Goal: Communication & Community: Participate in discussion

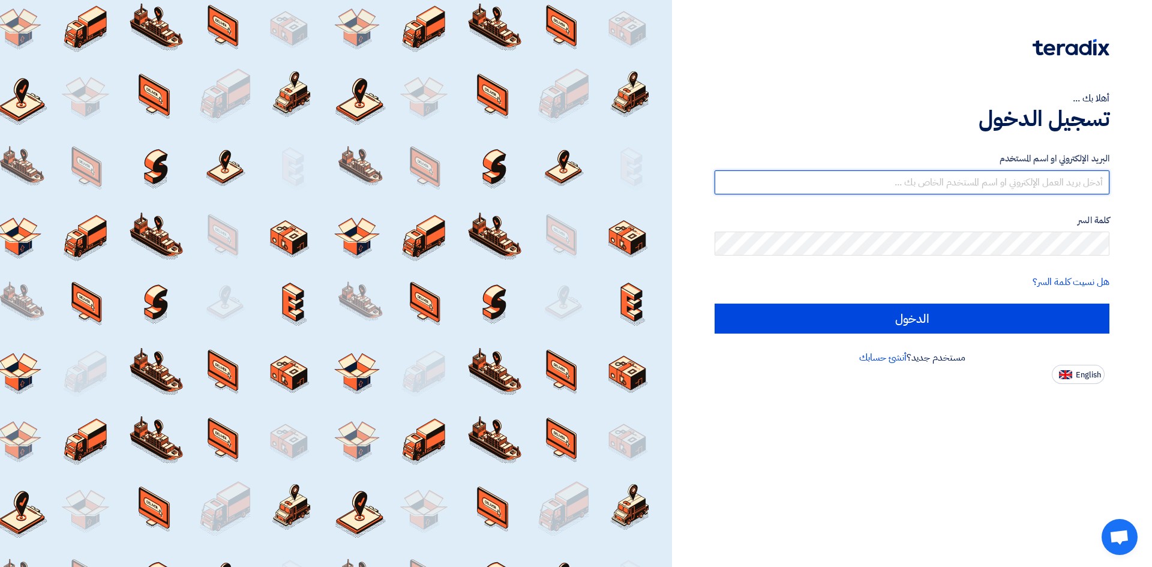
click at [920, 178] on input "text" at bounding box center [912, 182] width 395 height 24
type input "[PERSON_NAME][EMAIL_ADDRESS][PERSON_NAME][DOMAIN_NAME]"
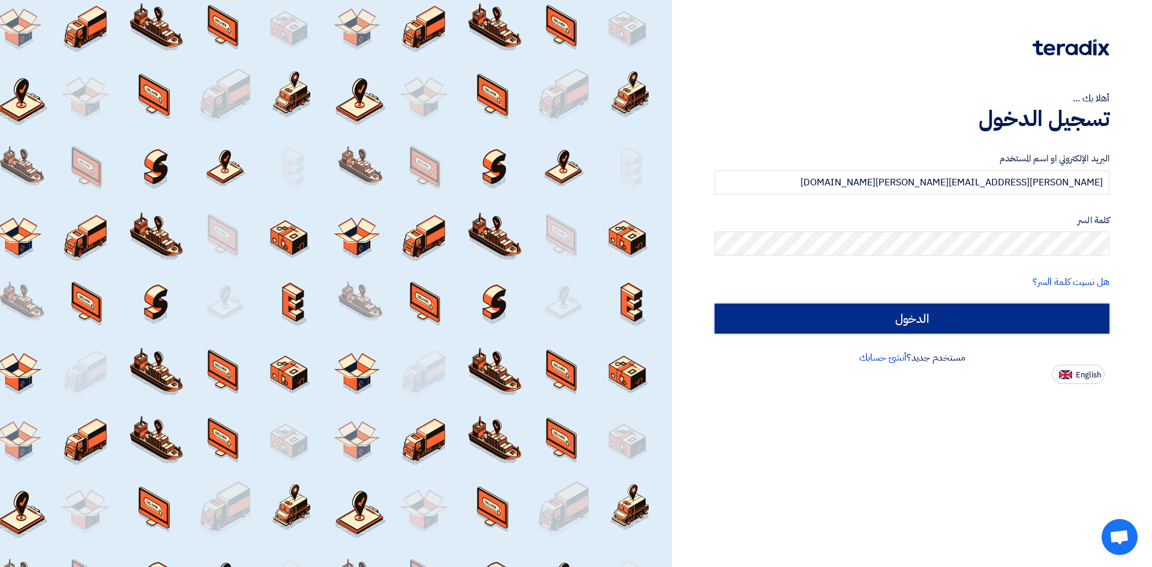
click at [936, 318] on input "الدخول" at bounding box center [912, 319] width 395 height 30
type input "Sign in"
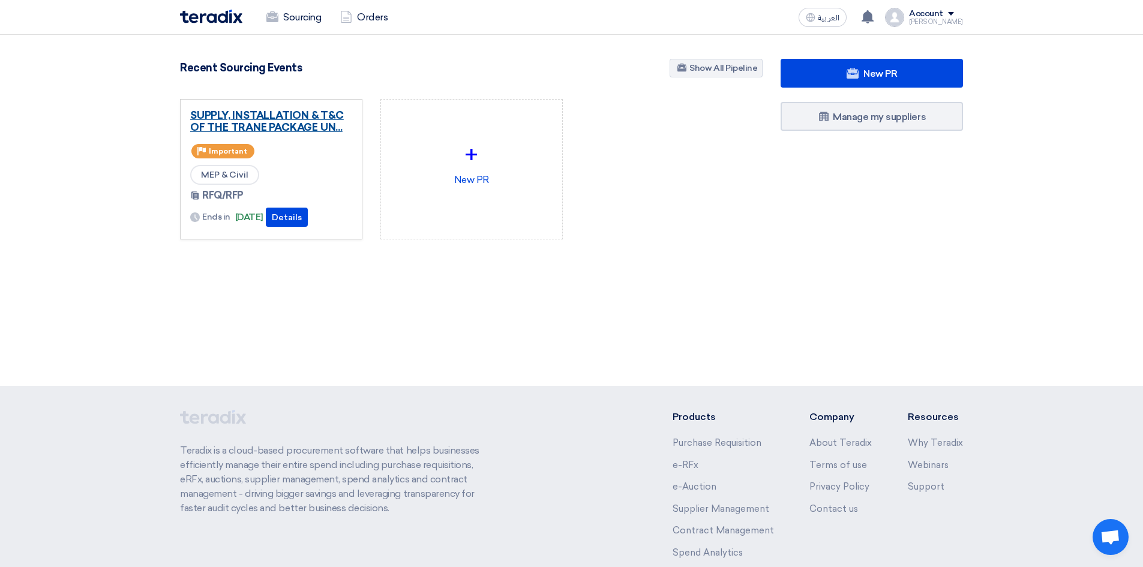
click at [272, 120] on link "SUPPLY, INSTALLATION & T&C OF THE TRANE PACKAGE UN..." at bounding box center [271, 121] width 162 height 24
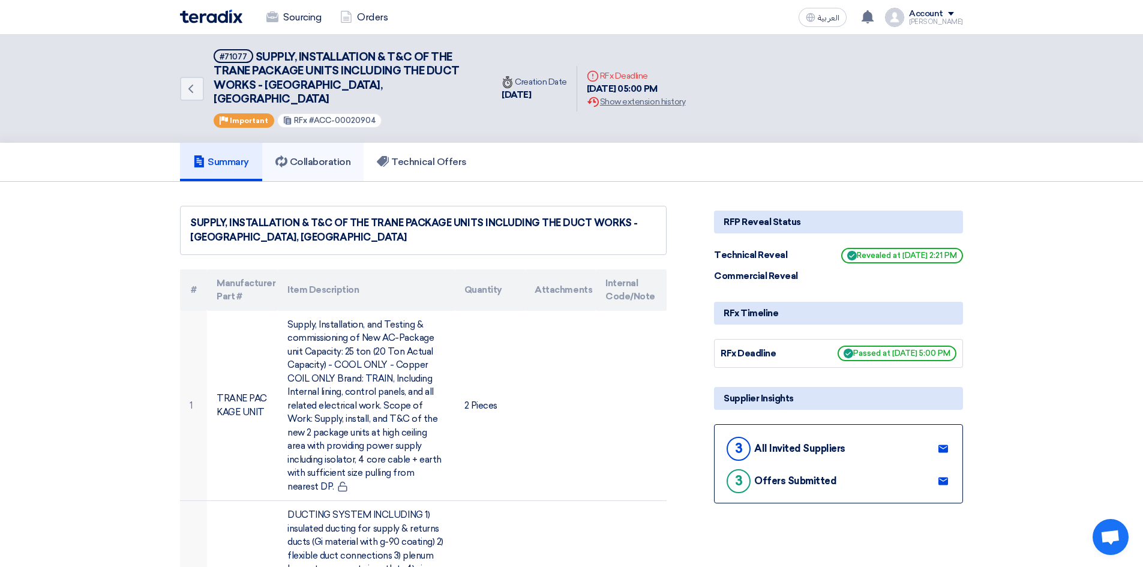
click at [322, 143] on link "Collaboration" at bounding box center [313, 162] width 102 height 38
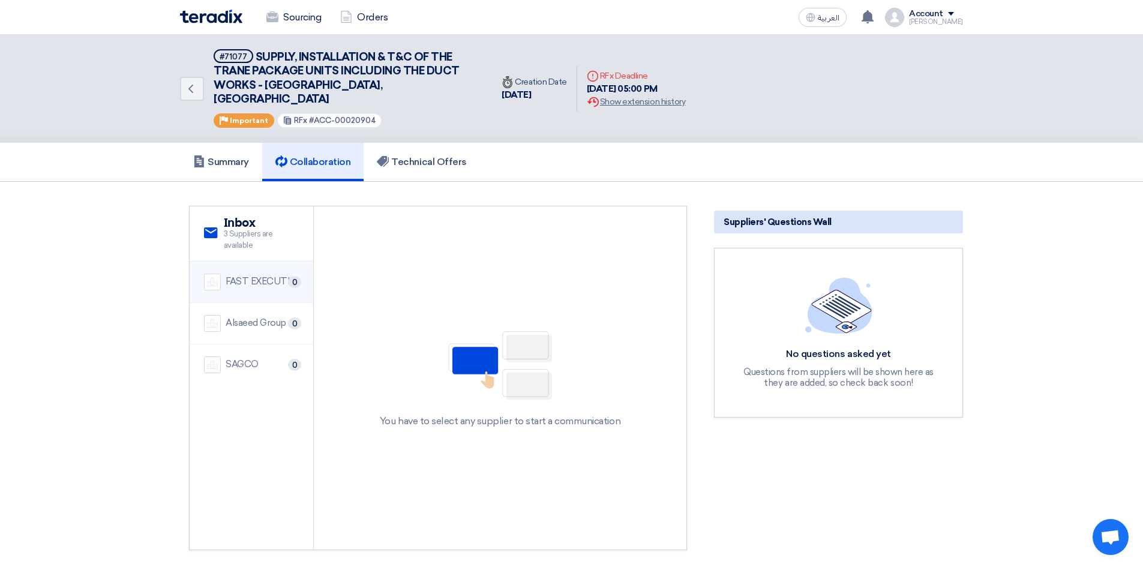
click at [295, 276] on span "0" at bounding box center [294, 282] width 13 height 12
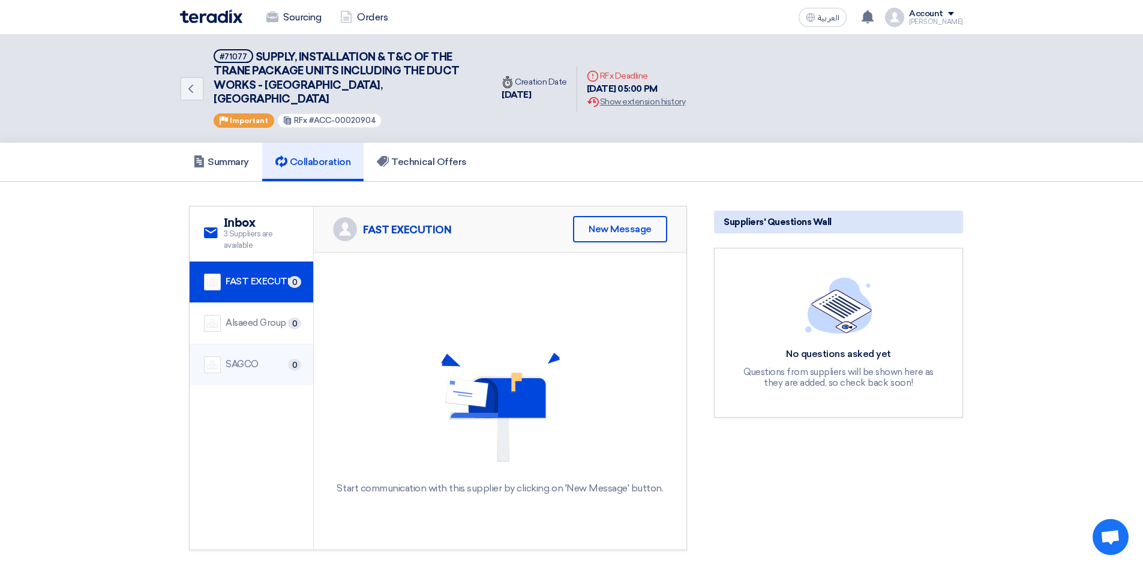
click at [262, 357] on div "SAGCO 0" at bounding box center [251, 365] width 95 height 17
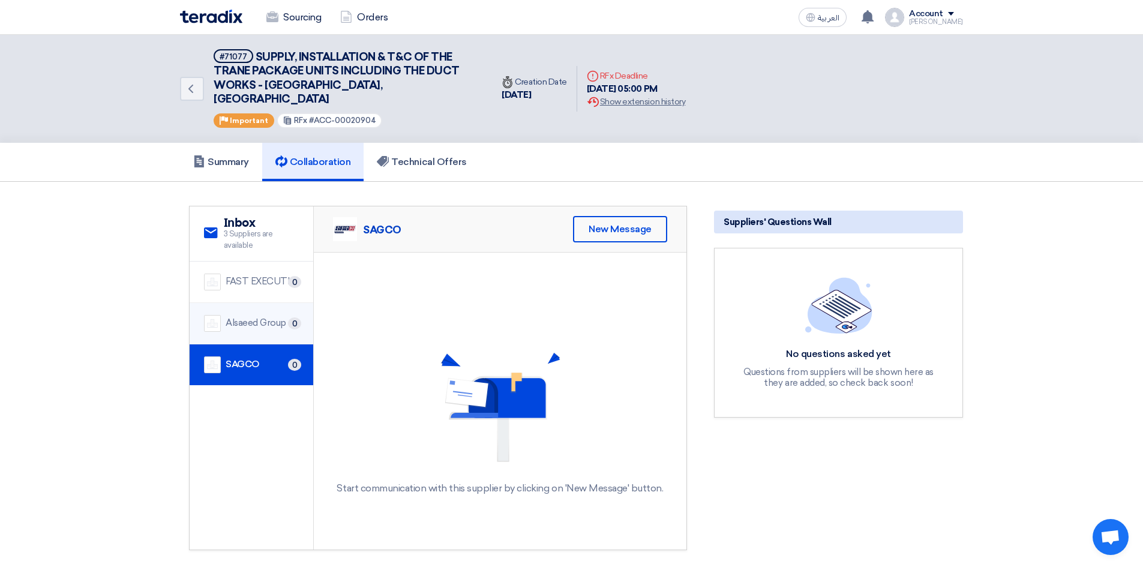
click at [268, 316] on div "Alsaeed Group" at bounding box center [256, 323] width 61 height 14
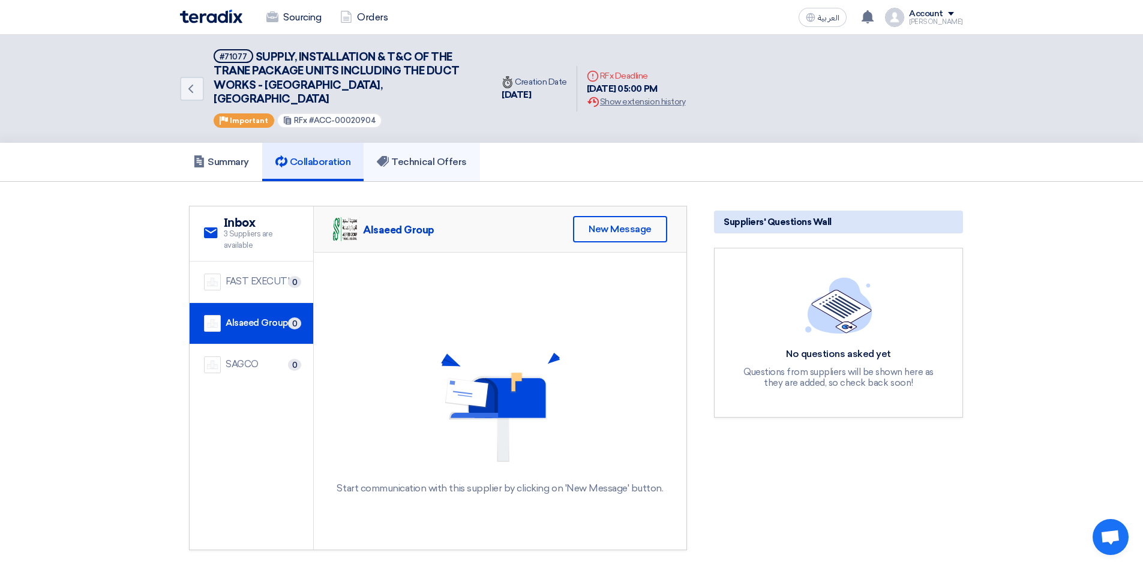
click at [399, 158] on link "Technical Offers" at bounding box center [422, 162] width 116 height 38
